Goal: Task Accomplishment & Management: Complete application form

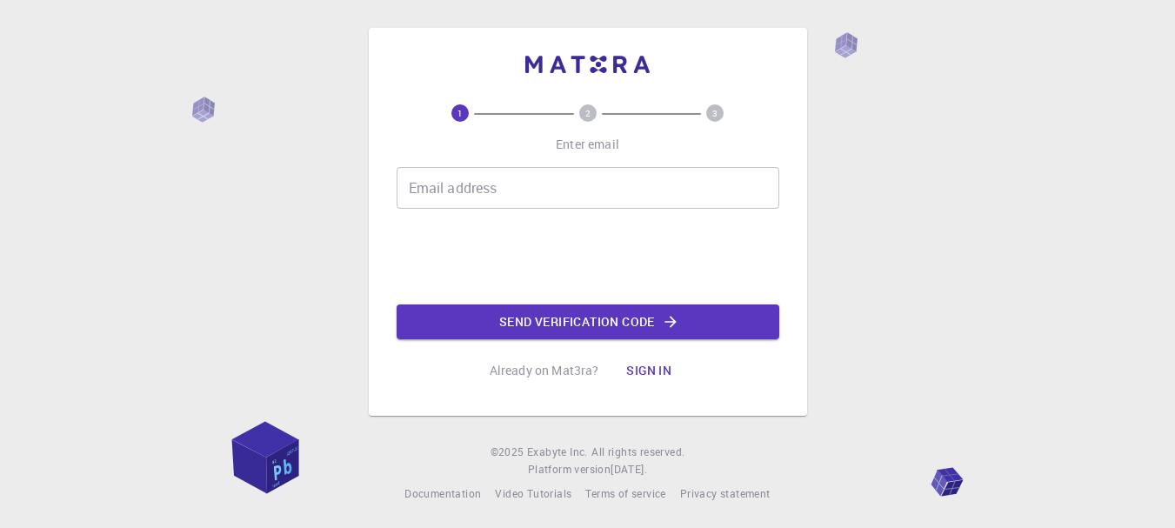
click at [491, 195] on input "Email address" at bounding box center [588, 188] width 383 height 42
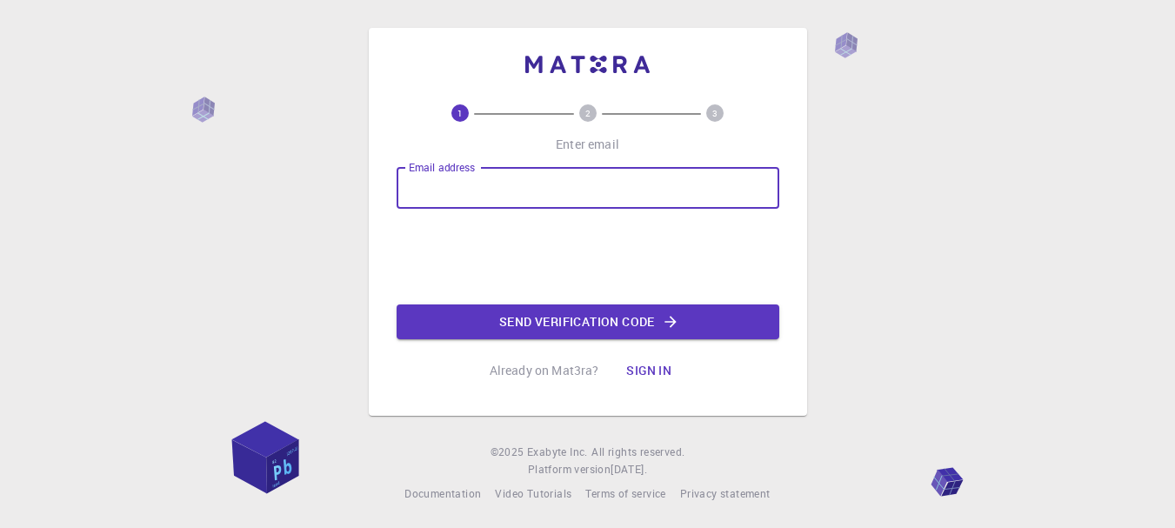
click at [449, 197] on input "Email address" at bounding box center [588, 188] width 383 height 42
type input "hoahongdui1@gmail.com"
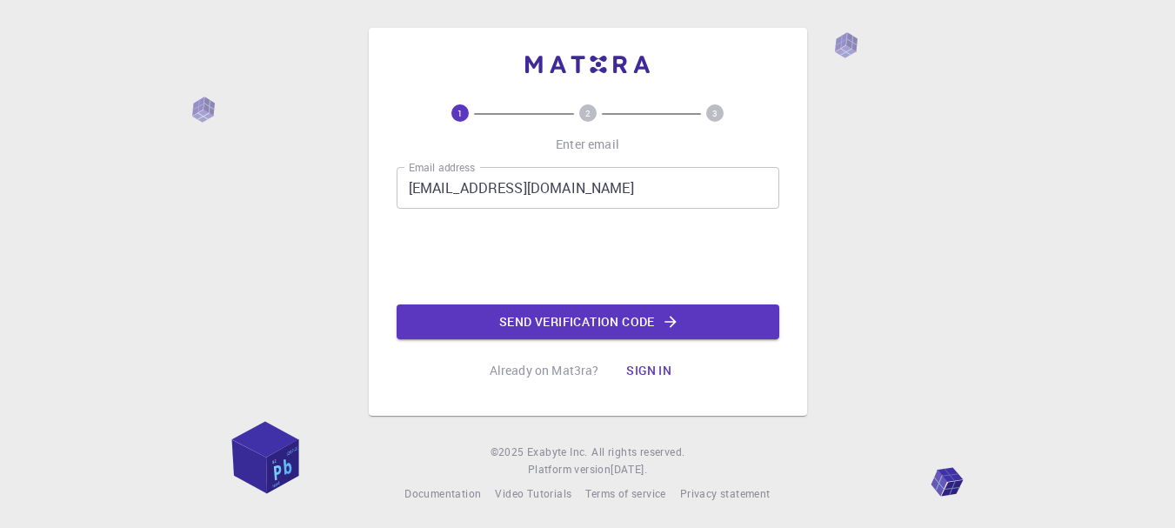
click at [519, 183] on input "hoahongdui1@gmail.com" at bounding box center [588, 188] width 383 height 42
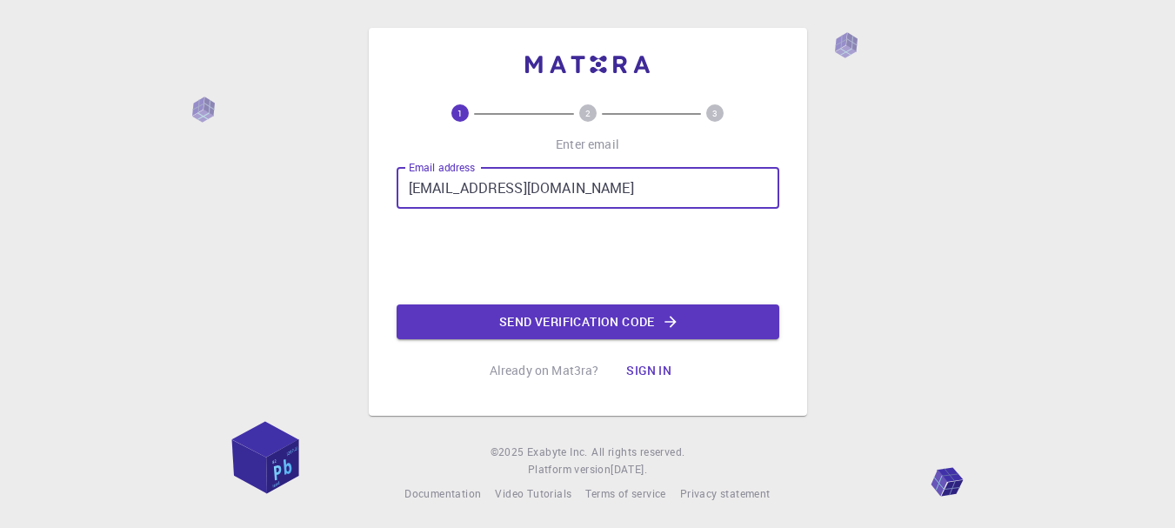
click at [519, 183] on input "hoahongdui1@gmail.com" at bounding box center [588, 188] width 383 height 42
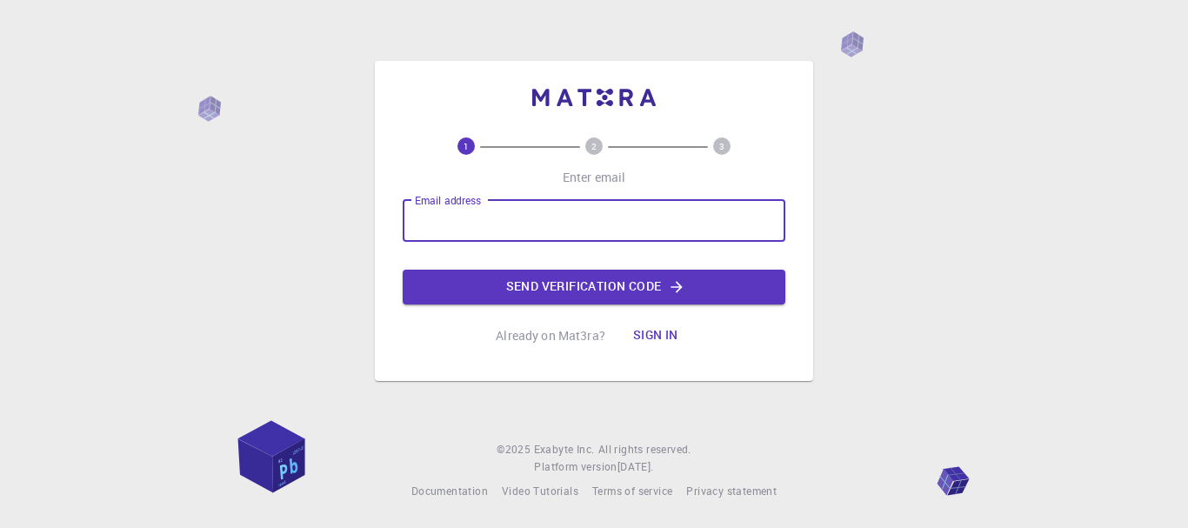
drag, startPoint x: 476, startPoint y: 225, endPoint x: 436, endPoint y: 235, distance: 41.1
click at [436, 235] on input "Email address" at bounding box center [594, 221] width 383 height 42
paste input "[EMAIL_ADDRESS][DOMAIN_NAME]"
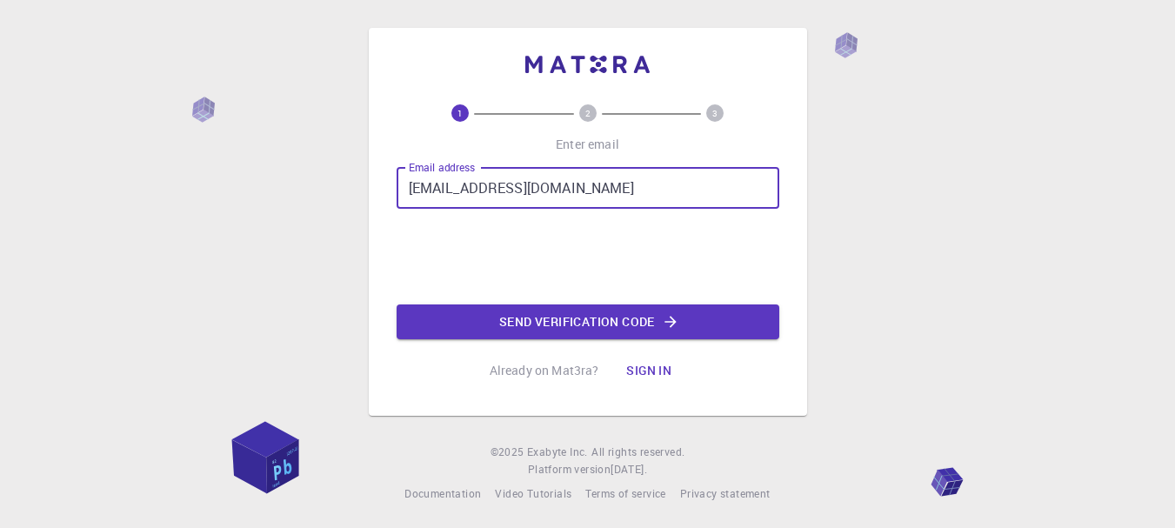
type input "[EMAIL_ADDRESS][DOMAIN_NAME]"
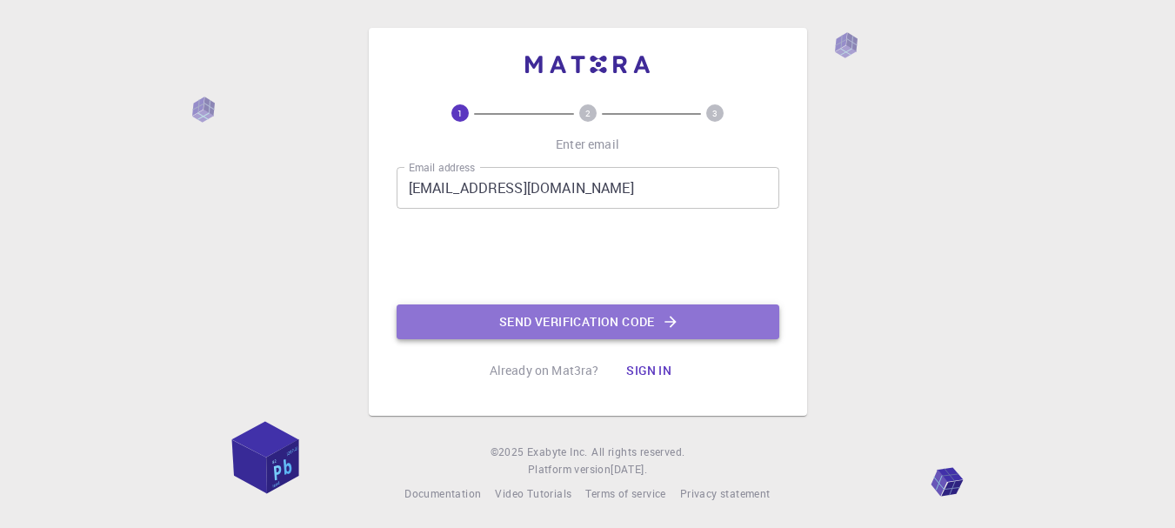
click at [591, 329] on button "Send verification code" at bounding box center [588, 321] width 383 height 35
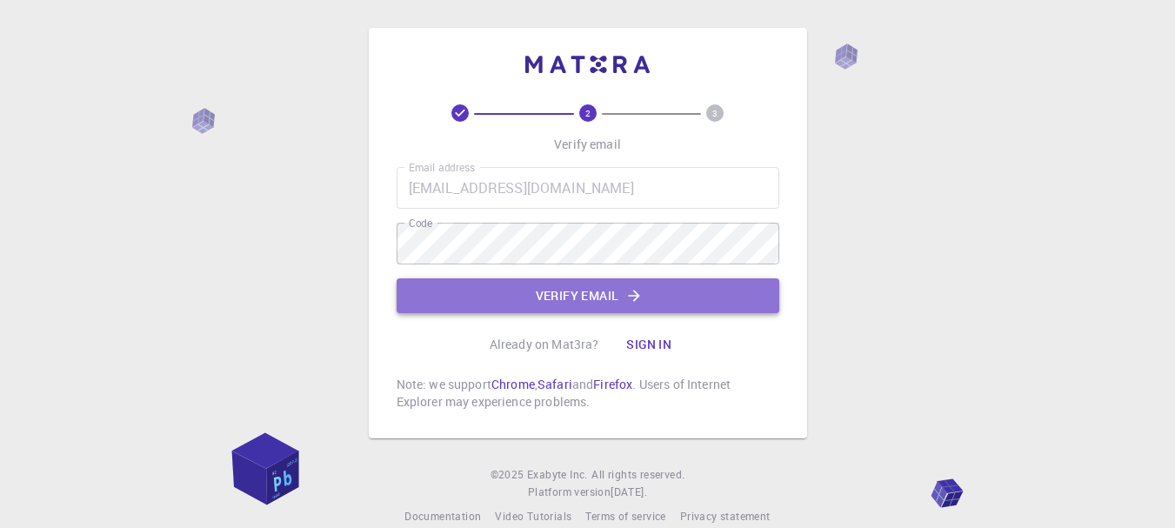
click at [555, 289] on button "Verify email" at bounding box center [588, 295] width 383 height 35
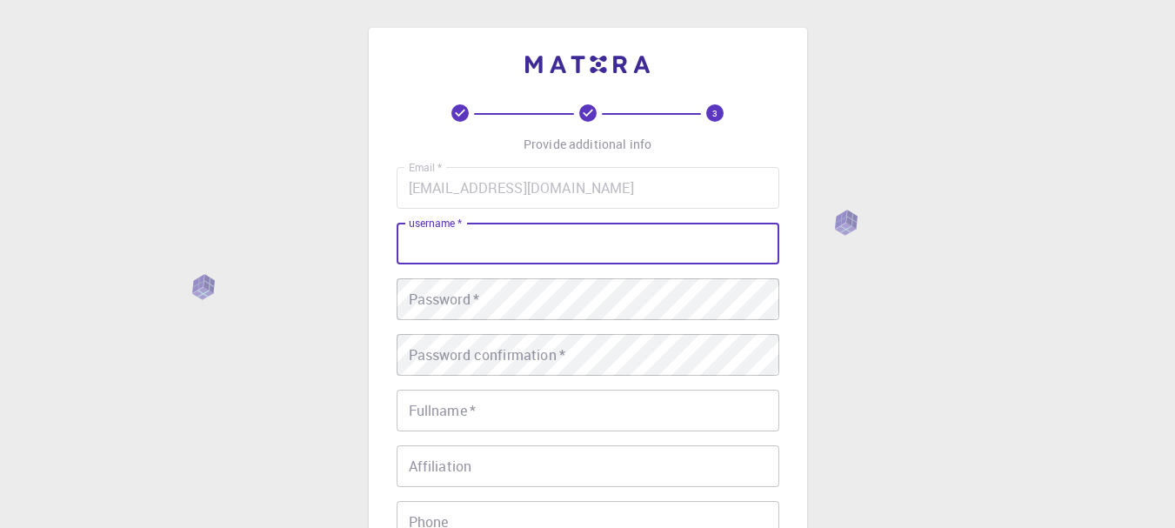
click at [540, 240] on input "username   *" at bounding box center [588, 244] width 383 height 42
type input "luongbv"
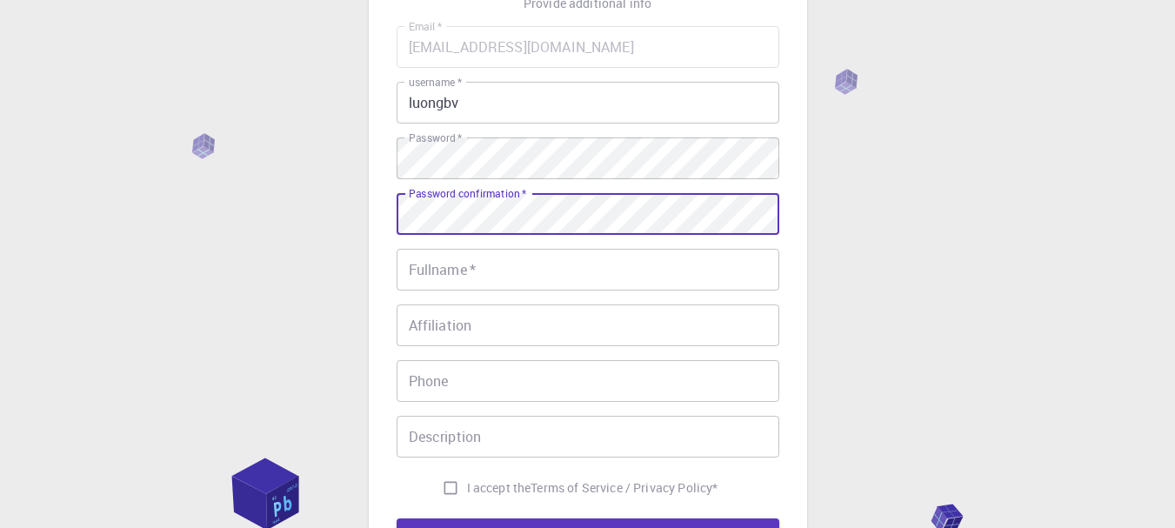
scroll to position [174, 0]
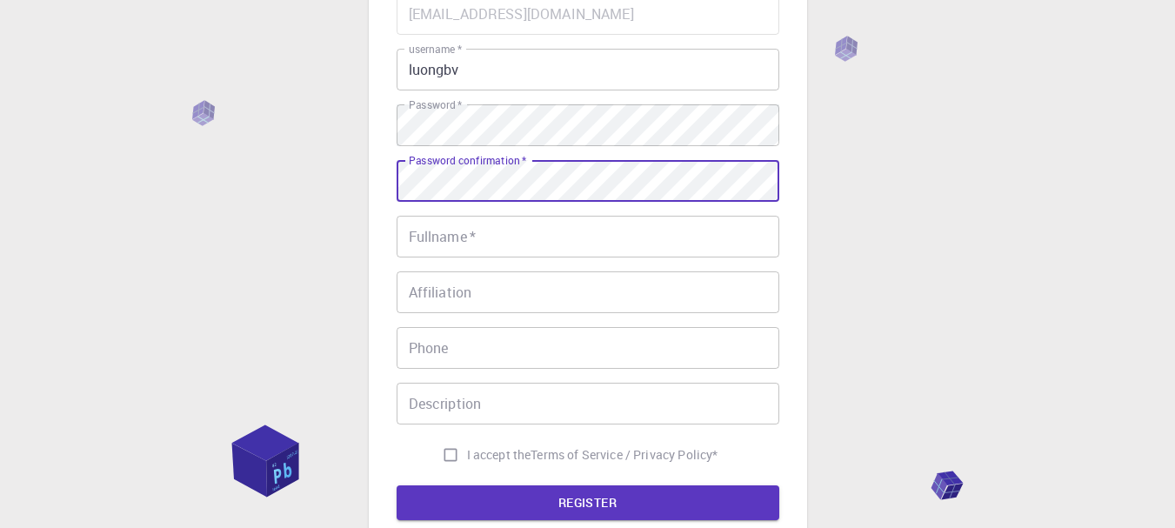
click at [464, 232] on input "Fullname   *" at bounding box center [588, 237] width 383 height 42
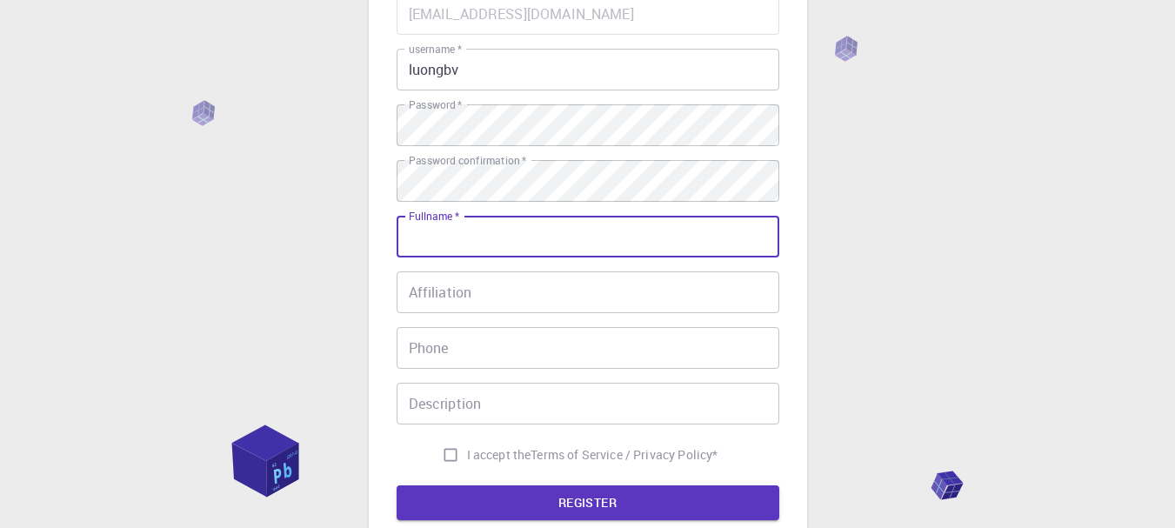
type input "van luong bui"
type input "0838200574"
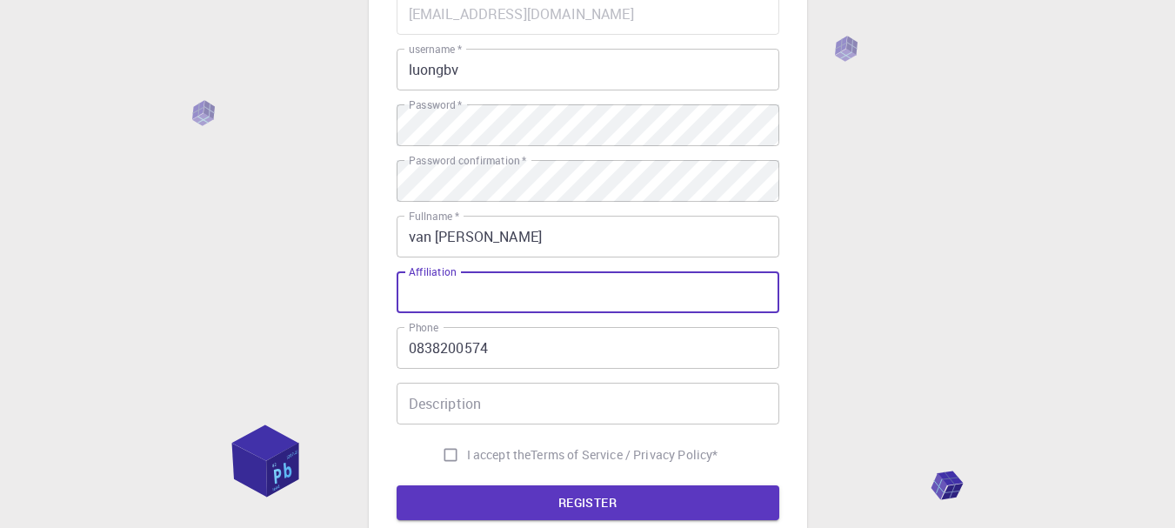
click at [491, 298] on input "Affiliation" at bounding box center [588, 292] width 383 height 42
click at [489, 408] on input "Description" at bounding box center [588, 404] width 383 height 42
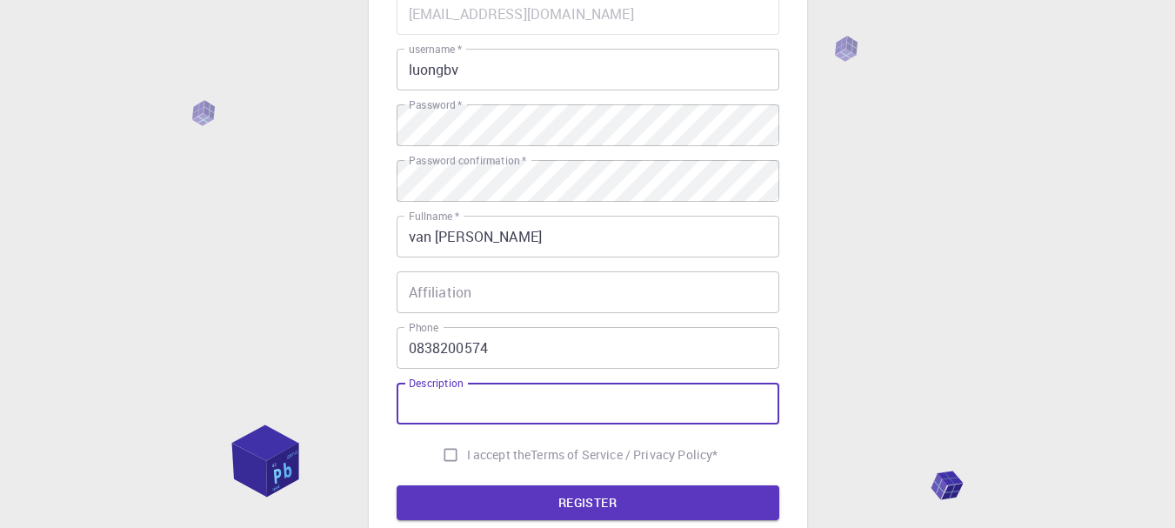
click at [447, 454] on input "I accept the Terms of Service / Privacy Policy *" at bounding box center [450, 454] width 33 height 33
checkbox input "true"
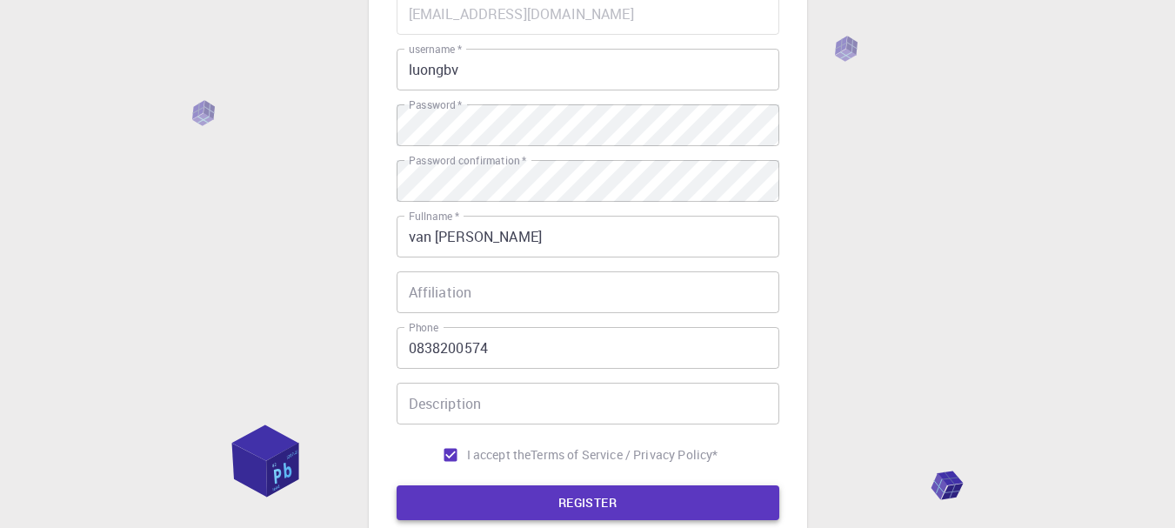
click at [532, 498] on button "REGISTER" at bounding box center [588, 502] width 383 height 35
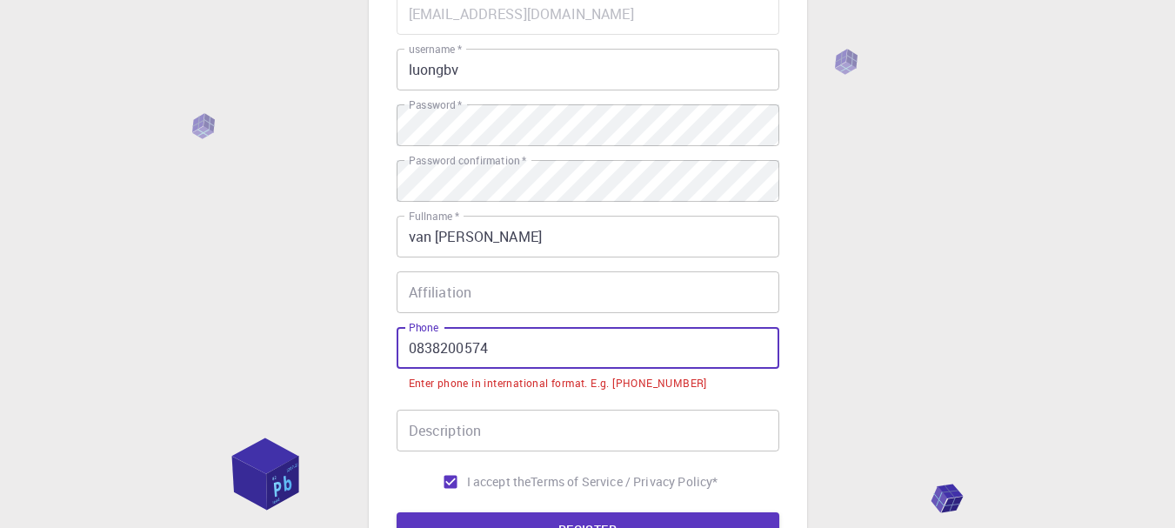
click at [410, 347] on input "0838200574" at bounding box center [588, 348] width 383 height 42
drag, startPoint x: 507, startPoint y: 350, endPoint x: 397, endPoint y: 350, distance: 109.6
click at [397, 350] on input "0838200574" at bounding box center [588, 348] width 383 height 42
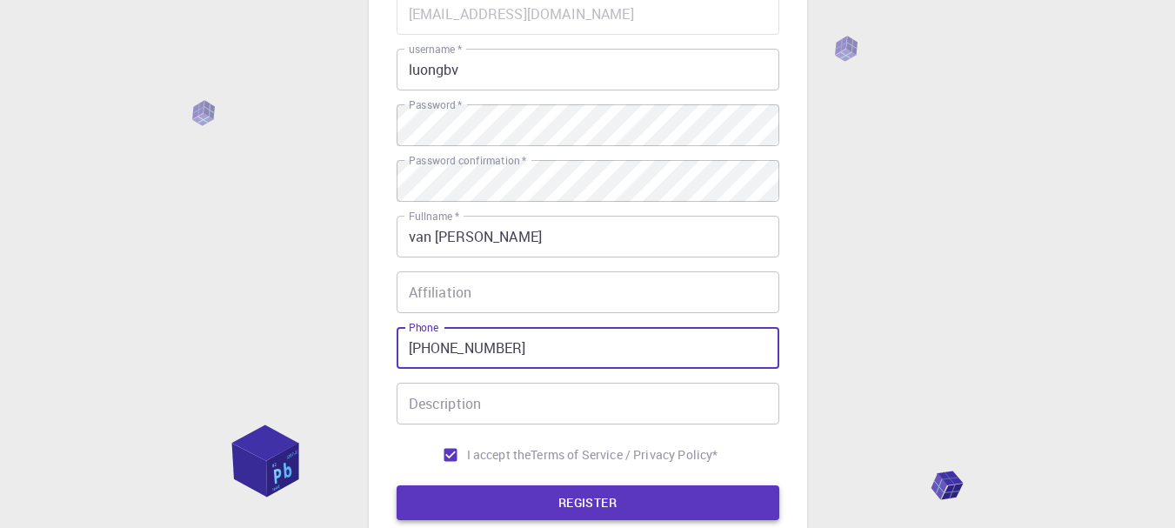
type input "+84905102533"
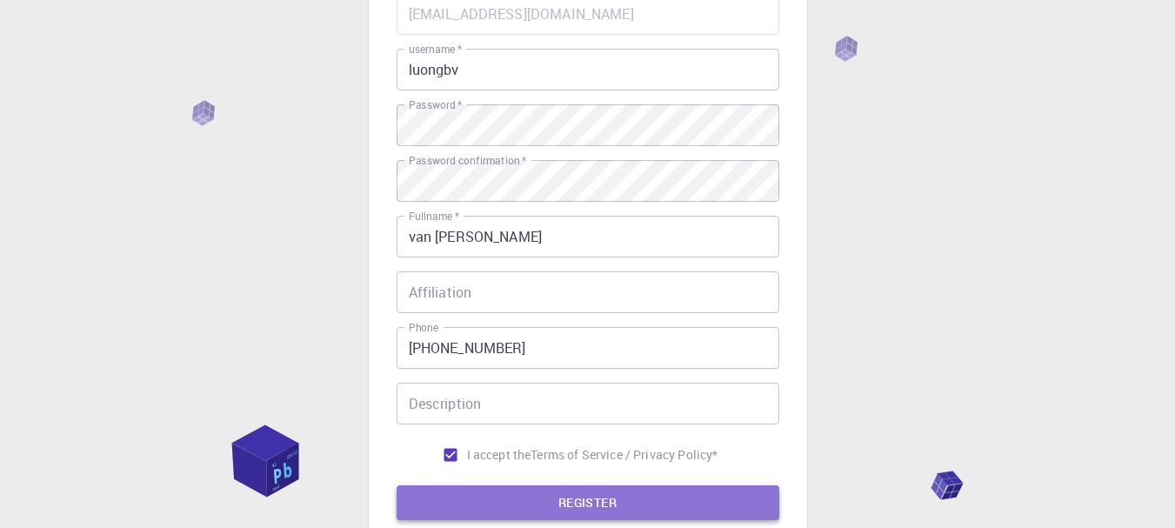
click at [547, 488] on button "REGISTER" at bounding box center [588, 502] width 383 height 35
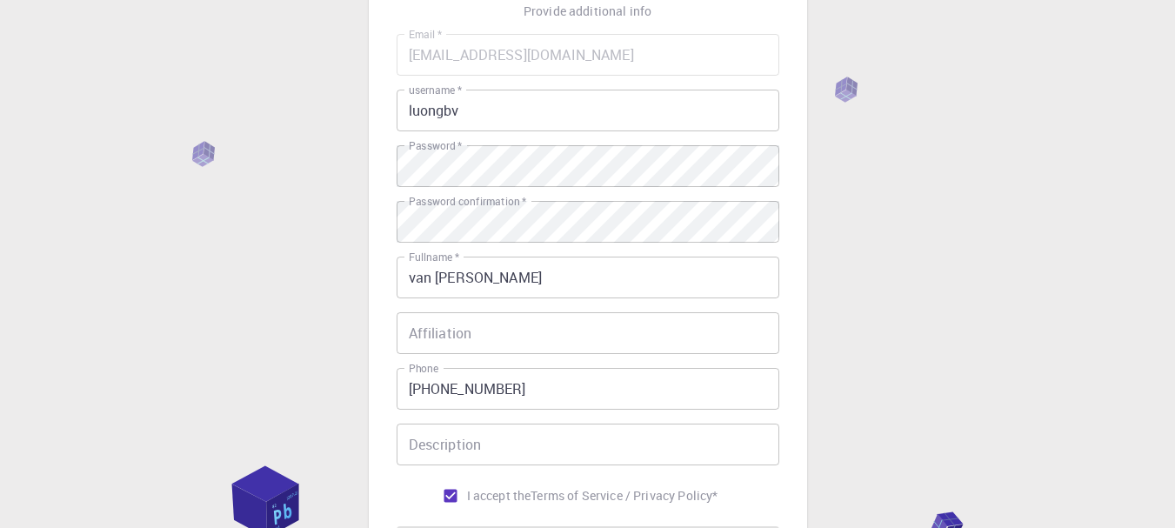
scroll to position [261, 0]
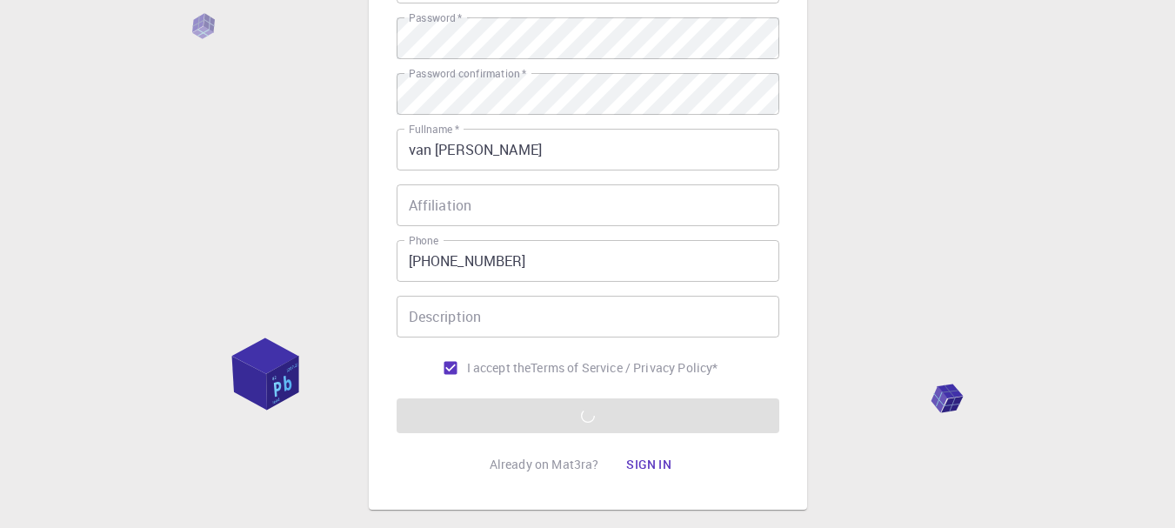
click at [30, 241] on div "3 Provide additional info Email   * hoahongdui1@gmail.com Email   * username   …" at bounding box center [587, 181] width 1175 height 885
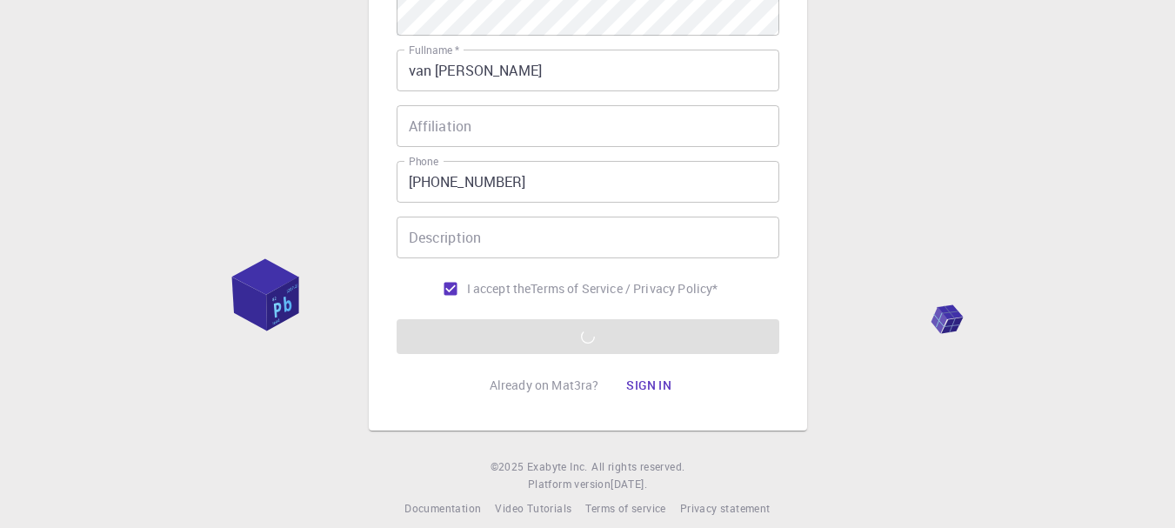
scroll to position [348, 0]
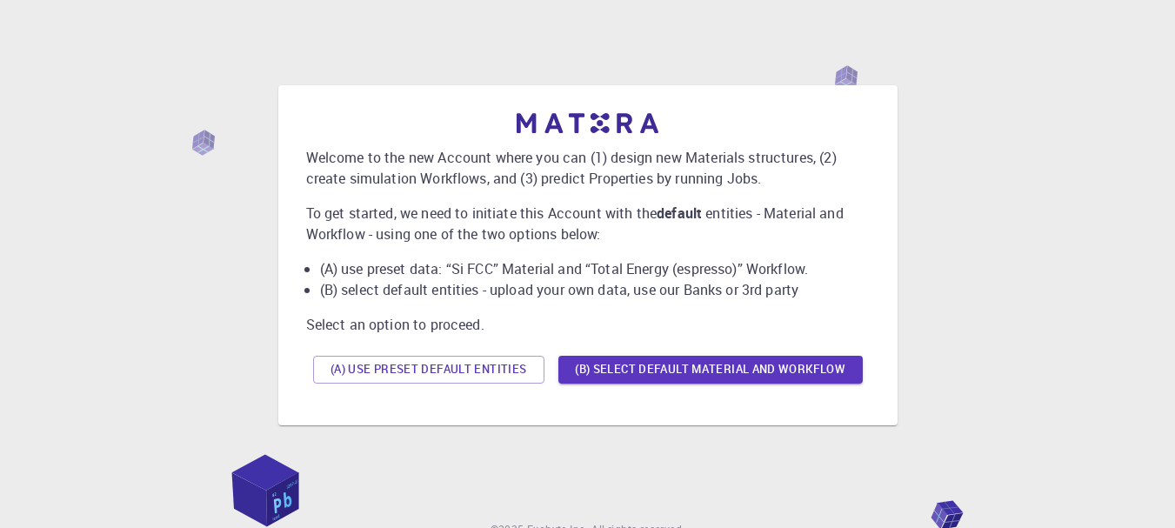
scroll to position [91, 0]
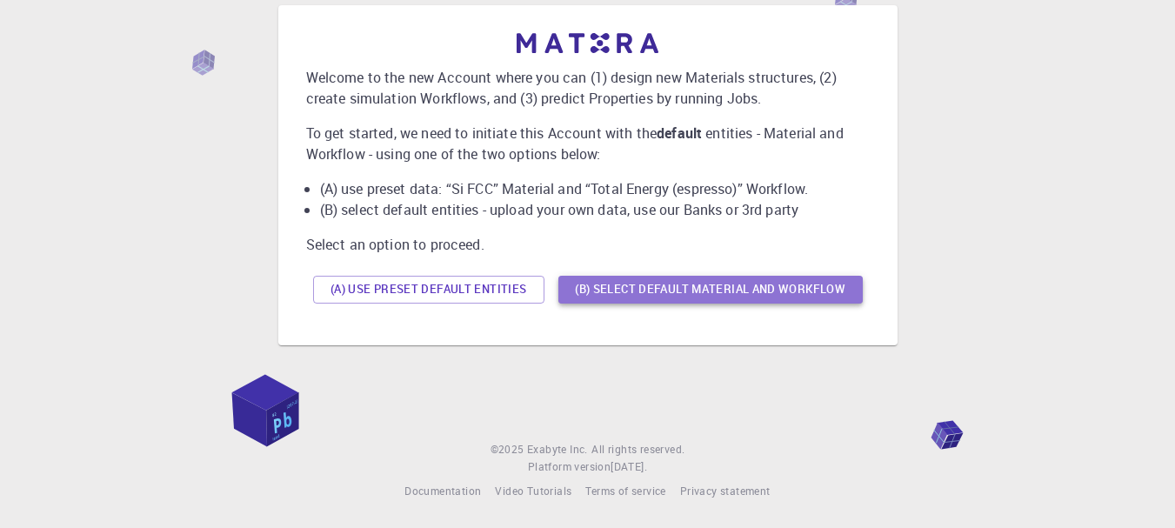
click at [634, 290] on button "(B) Select default material and workflow" at bounding box center [710, 290] width 304 height 28
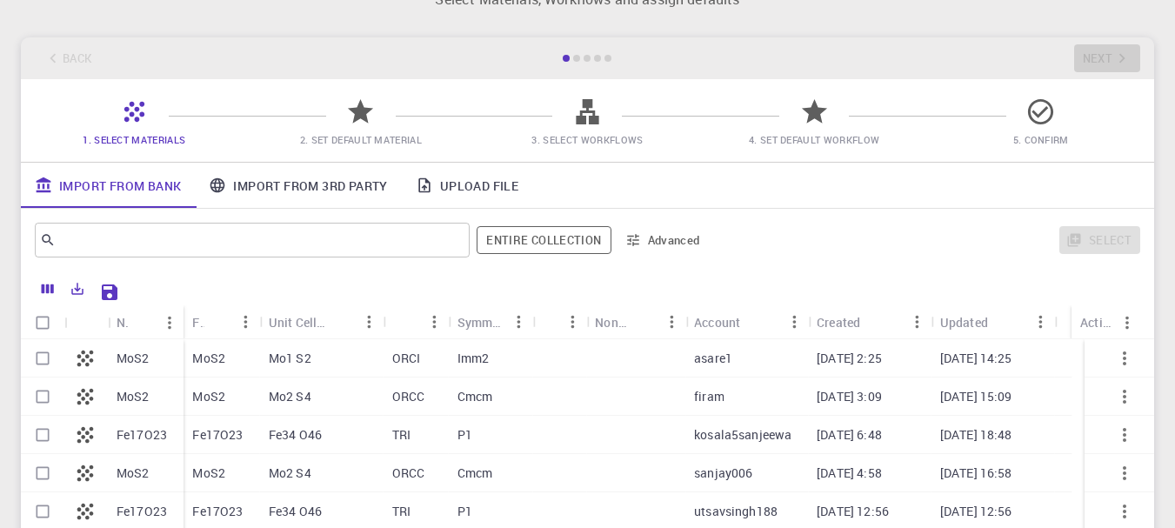
scroll to position [87, 0]
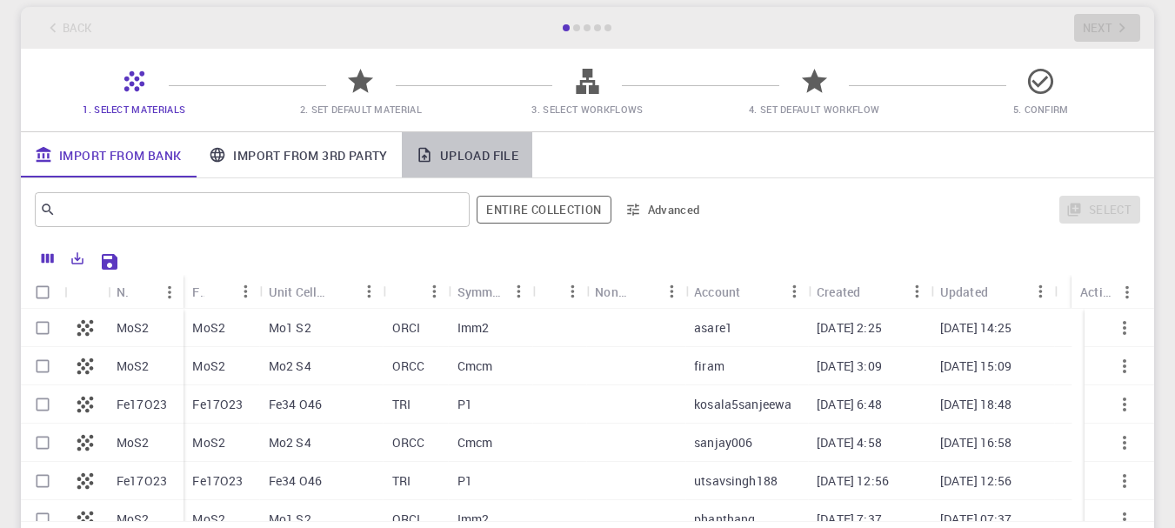
click at [475, 159] on link "Upload File" at bounding box center [467, 154] width 130 height 45
